Goal: Task Accomplishment & Management: Use online tool/utility

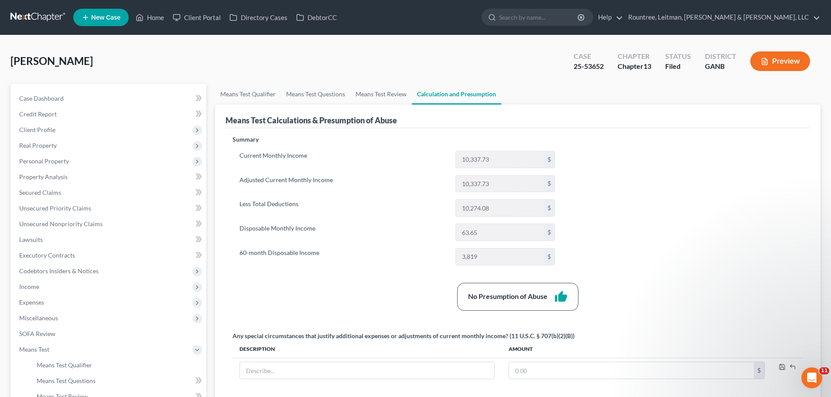
click at [40, 20] on link at bounding box center [38, 18] width 56 height 16
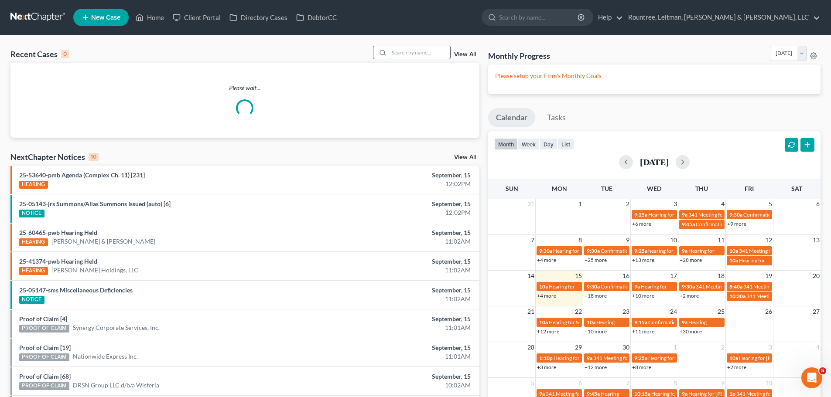
click at [403, 52] on input "search" at bounding box center [419, 52] width 61 height 13
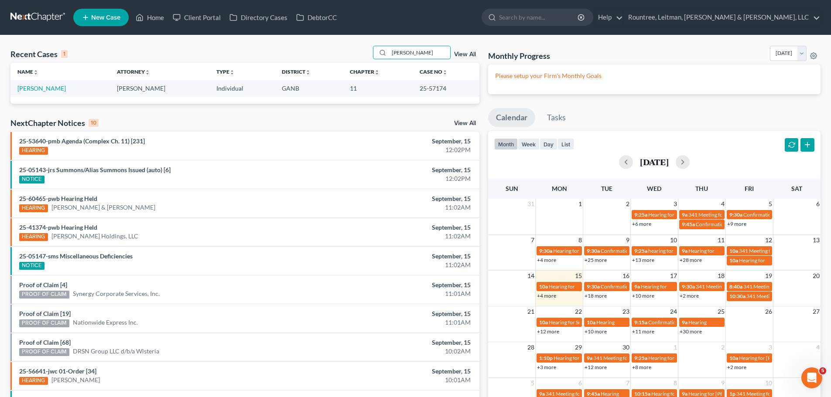
type input "[PERSON_NAME]"
click at [31, 82] on td "[PERSON_NAME]" at bounding box center [59, 88] width 99 height 16
click at [31, 86] on link "[PERSON_NAME]" at bounding box center [41, 88] width 48 height 7
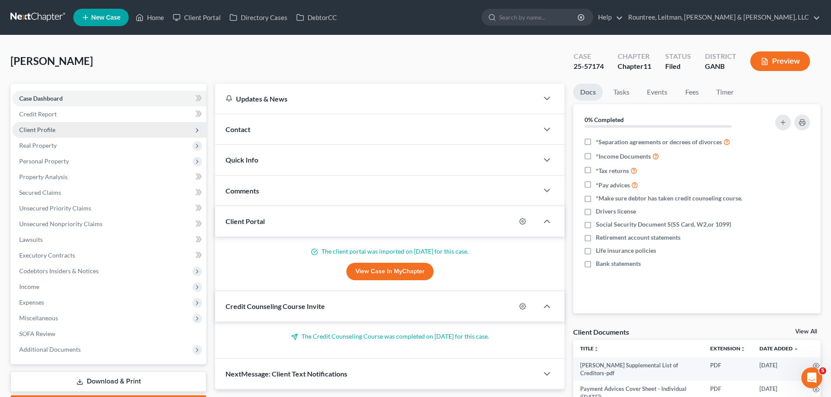
click at [38, 134] on span "Client Profile" at bounding box center [109, 130] width 194 height 16
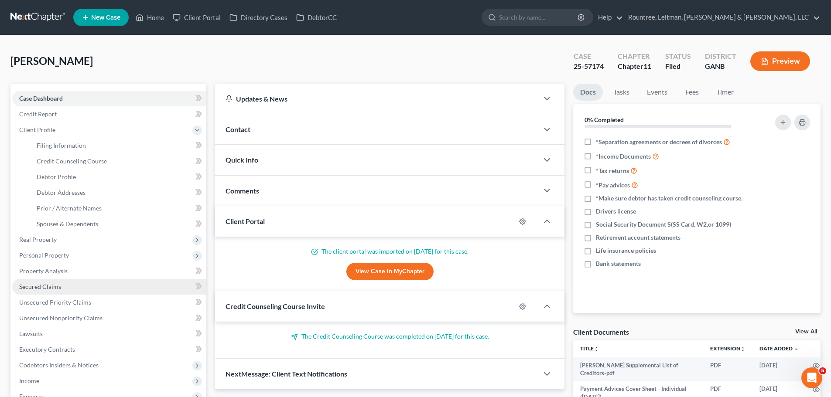
click at [53, 285] on span "Secured Claims" at bounding box center [40, 286] width 42 height 7
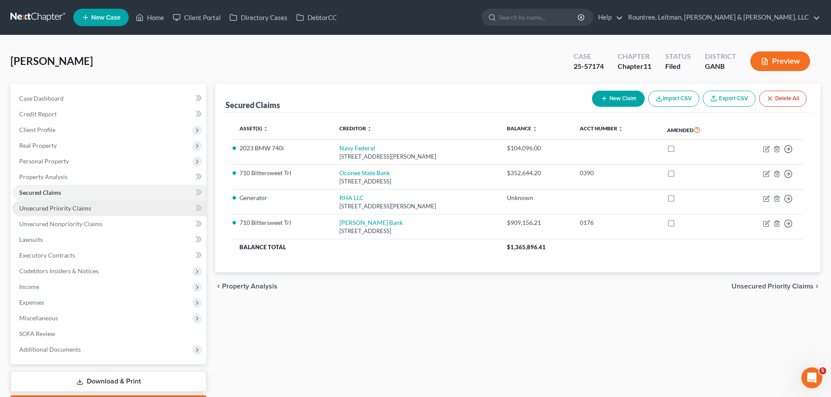
click at [92, 206] on link "Unsecured Priority Claims" at bounding box center [109, 209] width 194 height 16
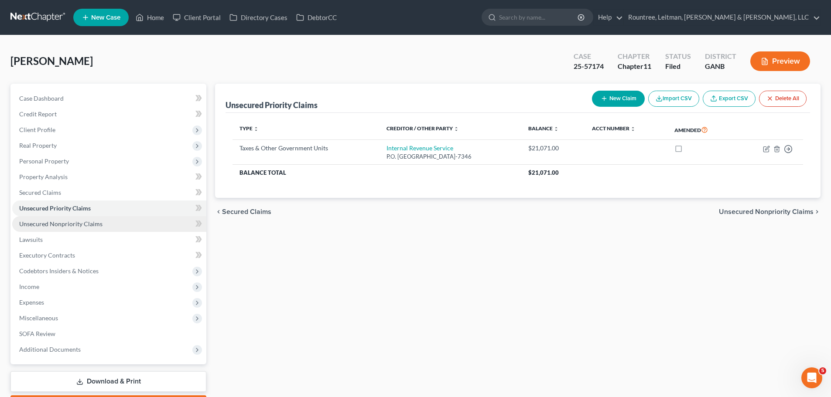
click at [92, 227] on span "Unsecured Nonpriority Claims" at bounding box center [60, 223] width 83 height 7
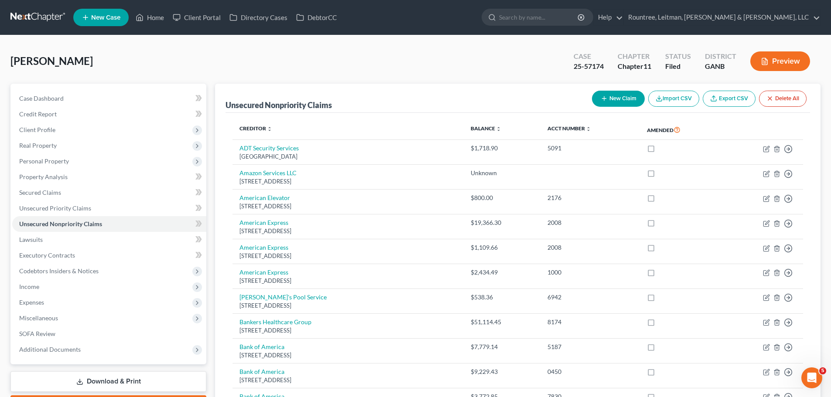
click at [720, 102] on link "Export CSV" at bounding box center [729, 99] width 53 height 16
click at [462, 8] on ul "New Case Home Client Portal Directory Cases DebtorCC - No Result - See all resu…" at bounding box center [446, 17] width 747 height 23
